Goal: Task Accomplishment & Management: Manage account settings

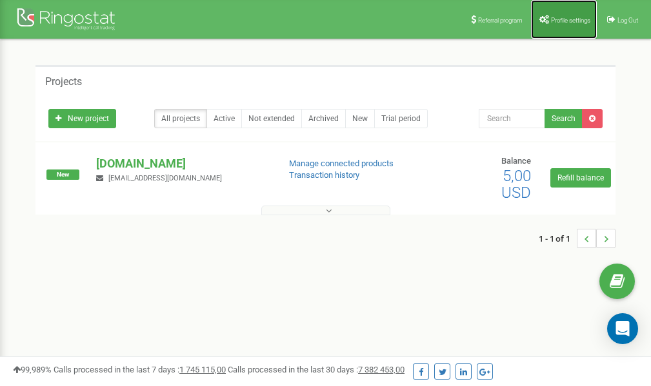
click at [546, 15] on icon at bounding box center [544, 19] width 10 height 9
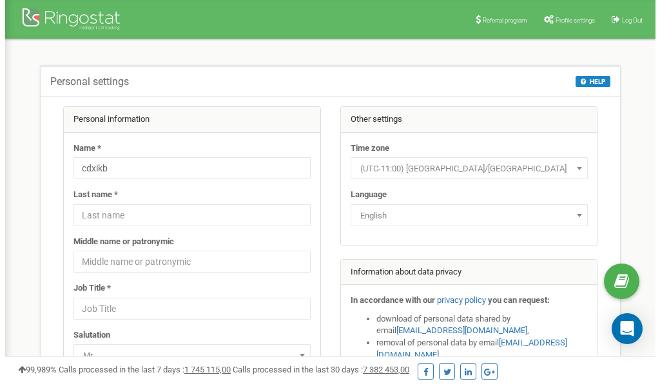
scroll to position [65, 0]
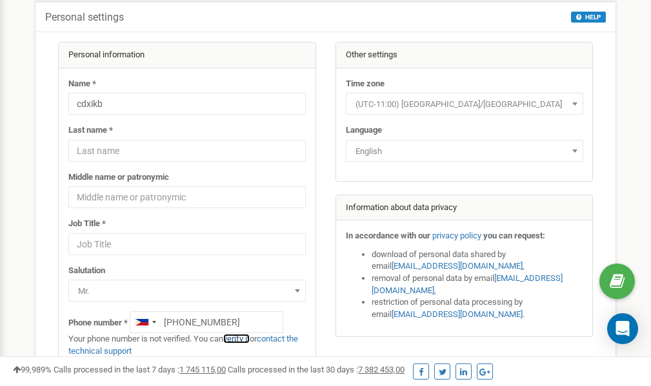
click at [246, 339] on link "verify it" at bounding box center [236, 339] width 26 height 10
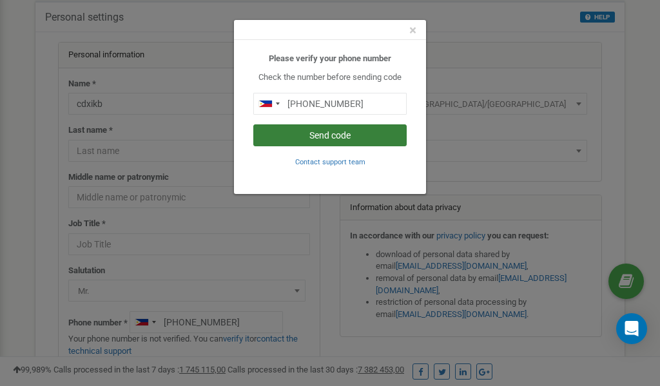
click at [333, 137] on button "Send code" at bounding box center [330, 135] width 154 height 22
